Goal: Information Seeking & Learning: Check status

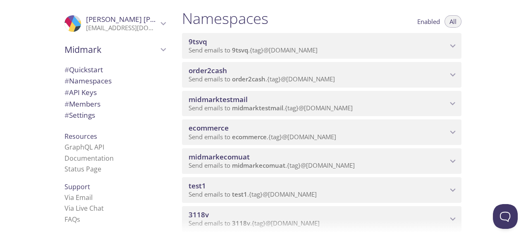
scroll to position [83, 0]
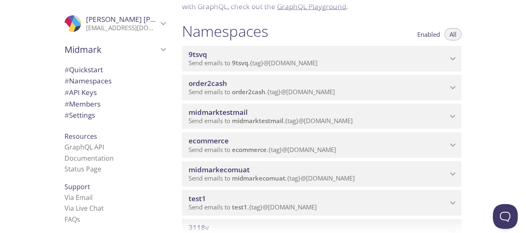
click at [206, 137] on span "ecommerce" at bounding box center [209, 141] width 40 height 10
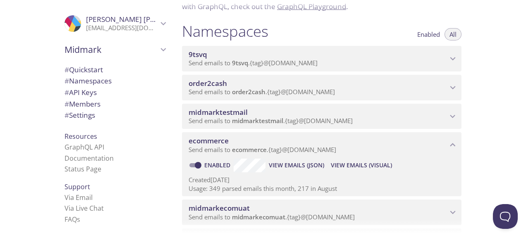
click at [354, 165] on span "View Emails (Visual)" at bounding box center [361, 165] width 61 height 10
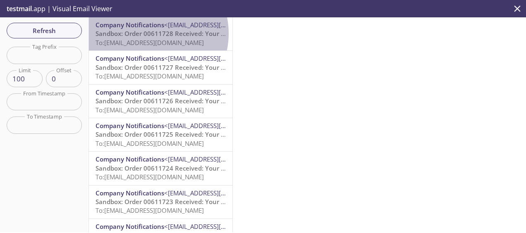
click at [148, 34] on span "Sandbox: Order 00611728 Received: Your order is being processed!" at bounding box center [195, 33] width 199 height 8
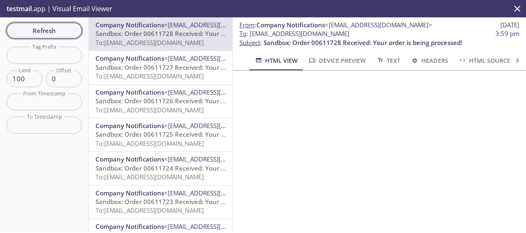
click at [55, 31] on span "Refresh" at bounding box center [44, 30] width 62 height 11
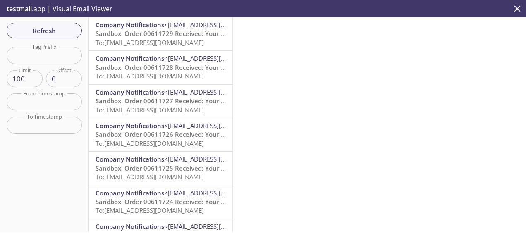
click at [170, 38] on span "To: [EMAIL_ADDRESS][DOMAIN_NAME]" at bounding box center [150, 42] width 108 height 8
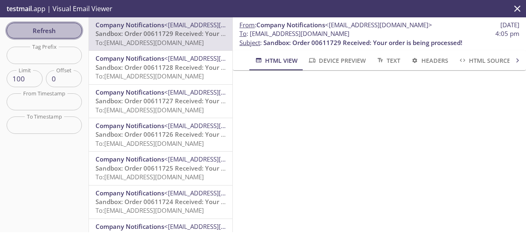
click at [44, 23] on button "Refresh" at bounding box center [44, 31] width 75 height 16
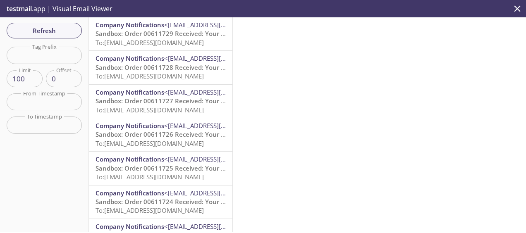
click at [226, 21] on div "Company Notifications <[EMAIL_ADDRESS][DOMAIN_NAME]> Sandbox: Order 00611729 Re…" at bounding box center [161, 33] width 144 height 33
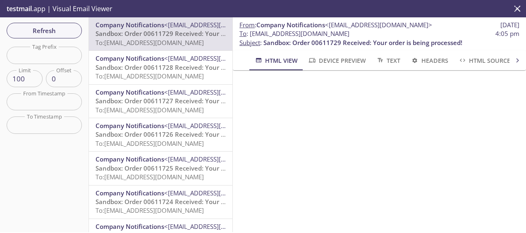
click at [226, 21] on div "Company Notifications <[EMAIL_ADDRESS][DOMAIN_NAME]> Sandbox: Order 00611729 Re…" at bounding box center [161, 33] width 144 height 33
click at [31, 28] on span "Refresh" at bounding box center [44, 30] width 62 height 11
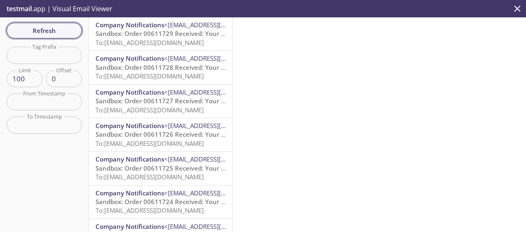
click at [65, 33] on span "Refresh" at bounding box center [44, 30] width 62 height 11
click at [155, 41] on span "To: [EMAIL_ADDRESS][DOMAIN_NAME]" at bounding box center [150, 42] width 108 height 8
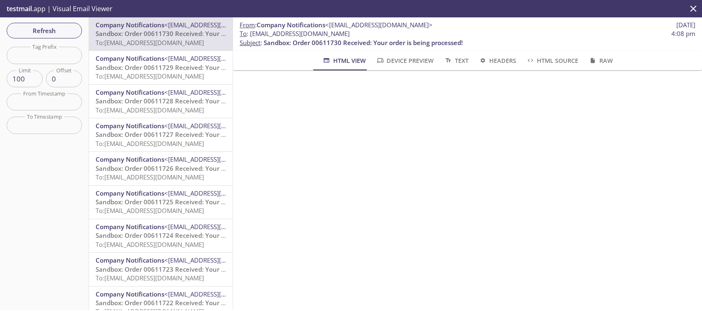
click at [134, 75] on span "To: [EMAIL_ADDRESS][DOMAIN_NAME]" at bounding box center [150, 76] width 108 height 8
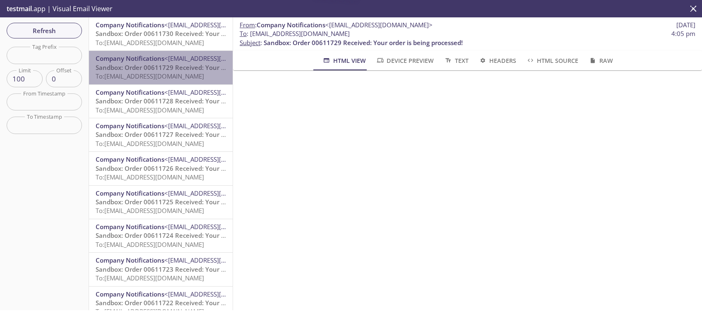
click at [186, 65] on span "Sandbox: Order 00611729 Received: Your order is being processed!" at bounding box center [195, 67] width 199 height 8
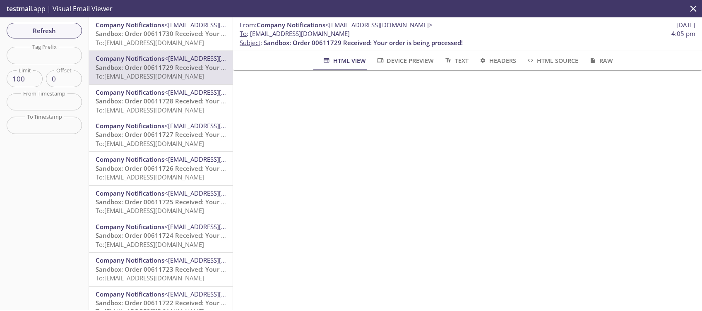
scroll to position [165, 0]
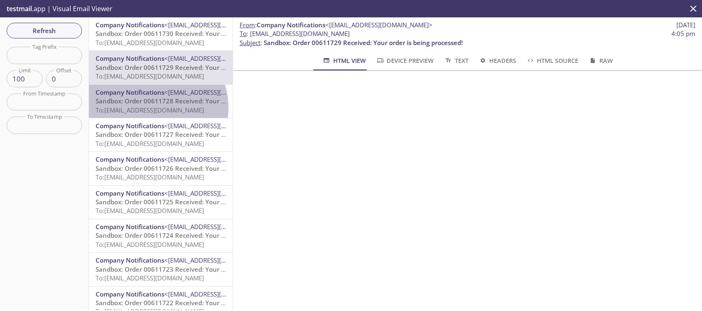
click at [149, 108] on span "To: [EMAIL_ADDRESS][DOMAIN_NAME]" at bounding box center [150, 110] width 108 height 8
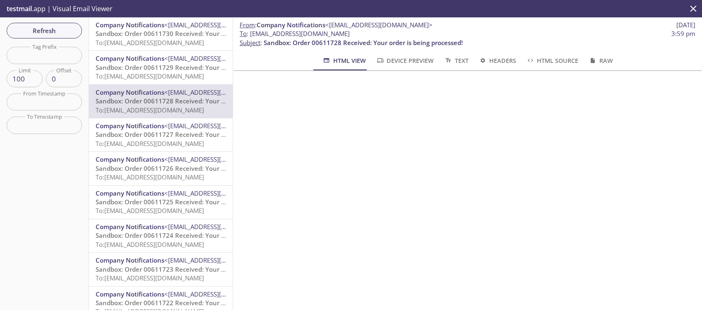
scroll to position [110, 0]
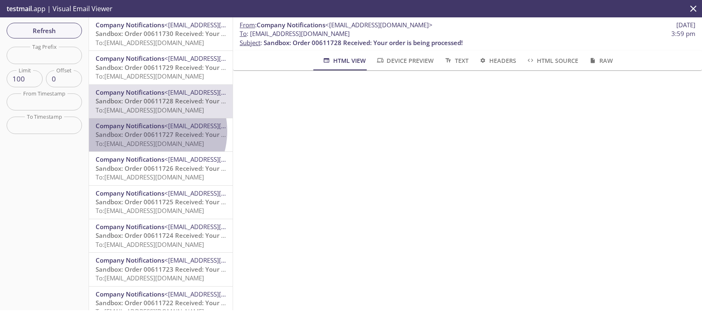
click at [145, 131] on span "Sandbox: Order 00611727 Received: Your order is being processed!" at bounding box center [195, 134] width 199 height 8
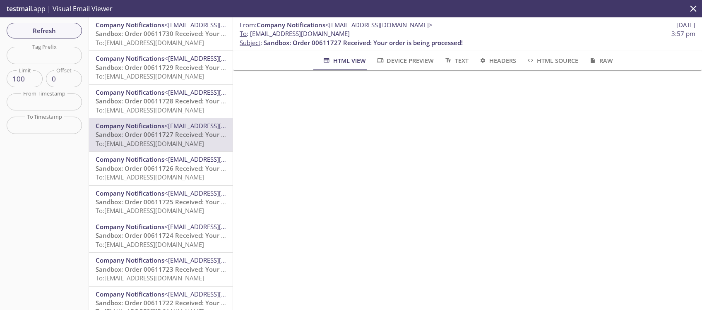
scroll to position [110, 0]
click at [48, 30] on span "Refresh" at bounding box center [44, 30] width 62 height 11
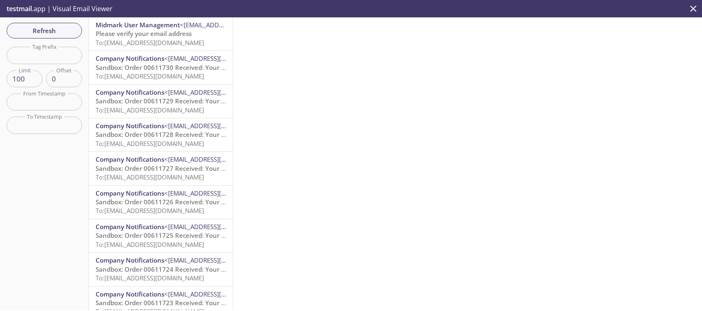
click at [160, 36] on span "Please verify your email address" at bounding box center [144, 33] width 96 height 8
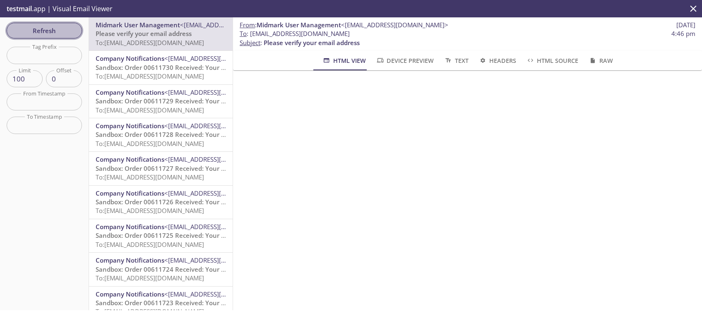
click at [30, 23] on button "Refresh" at bounding box center [44, 31] width 75 height 16
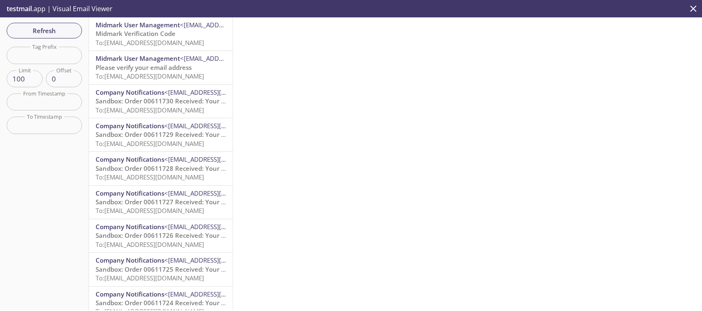
click at [142, 40] on span "To: [EMAIL_ADDRESS][DOMAIN_NAME]" at bounding box center [150, 42] width 108 height 8
